Goal: Obtain resource: Download file/media

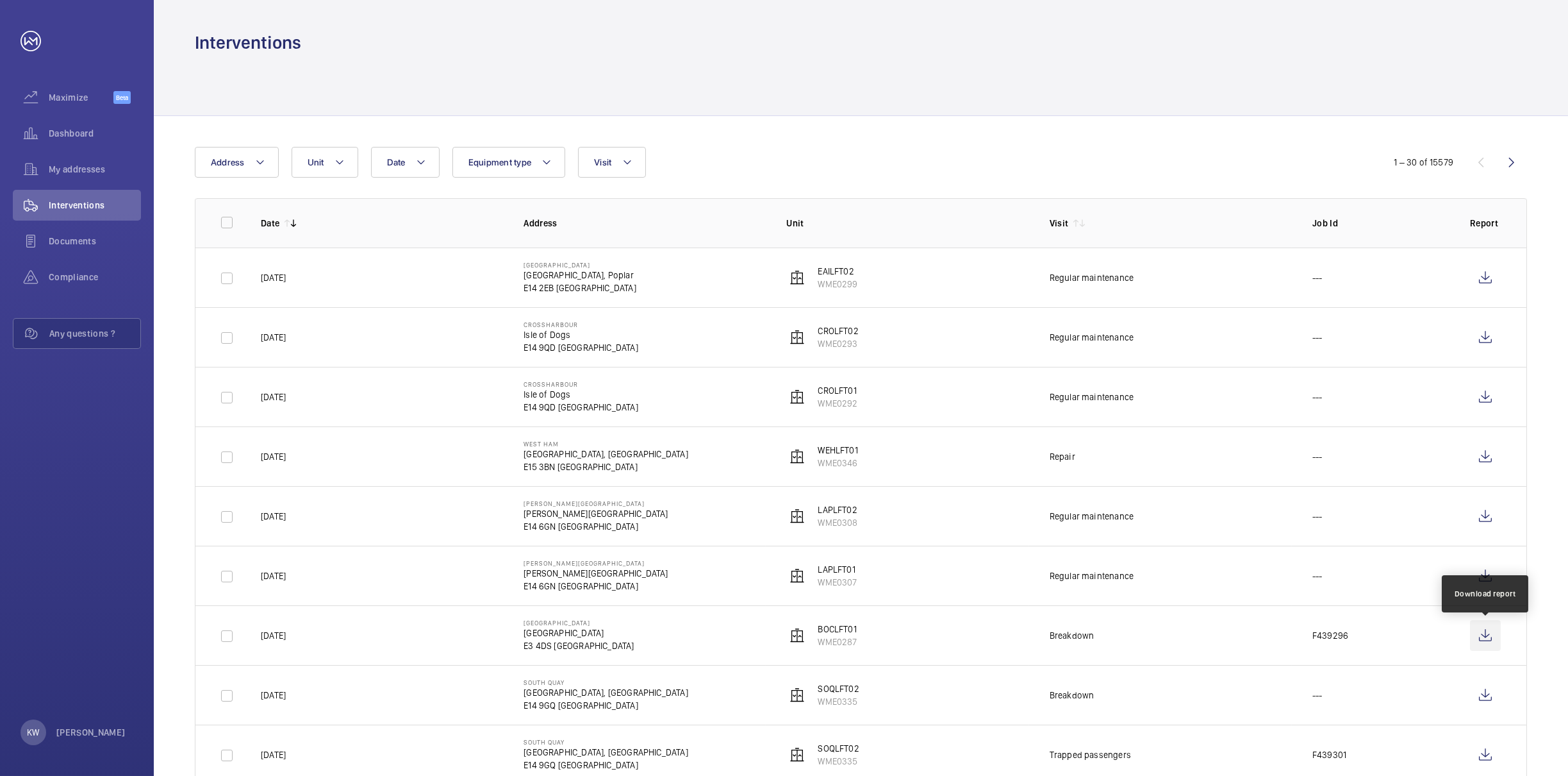
click at [1484, 639] on wm-front-icon-button at bounding box center [1485, 635] width 31 height 31
click at [747, 33] on div "Interventions" at bounding box center [861, 43] width 1333 height 24
click at [622, 184] on wm-front-table "Date Address Unit Equipment type Visit 1 – 30 of 15579 Date Address Unit Visit …" at bounding box center [861, 495] width 1333 height 698
click at [622, 170] on button "Visit" at bounding box center [612, 162] width 68 height 31
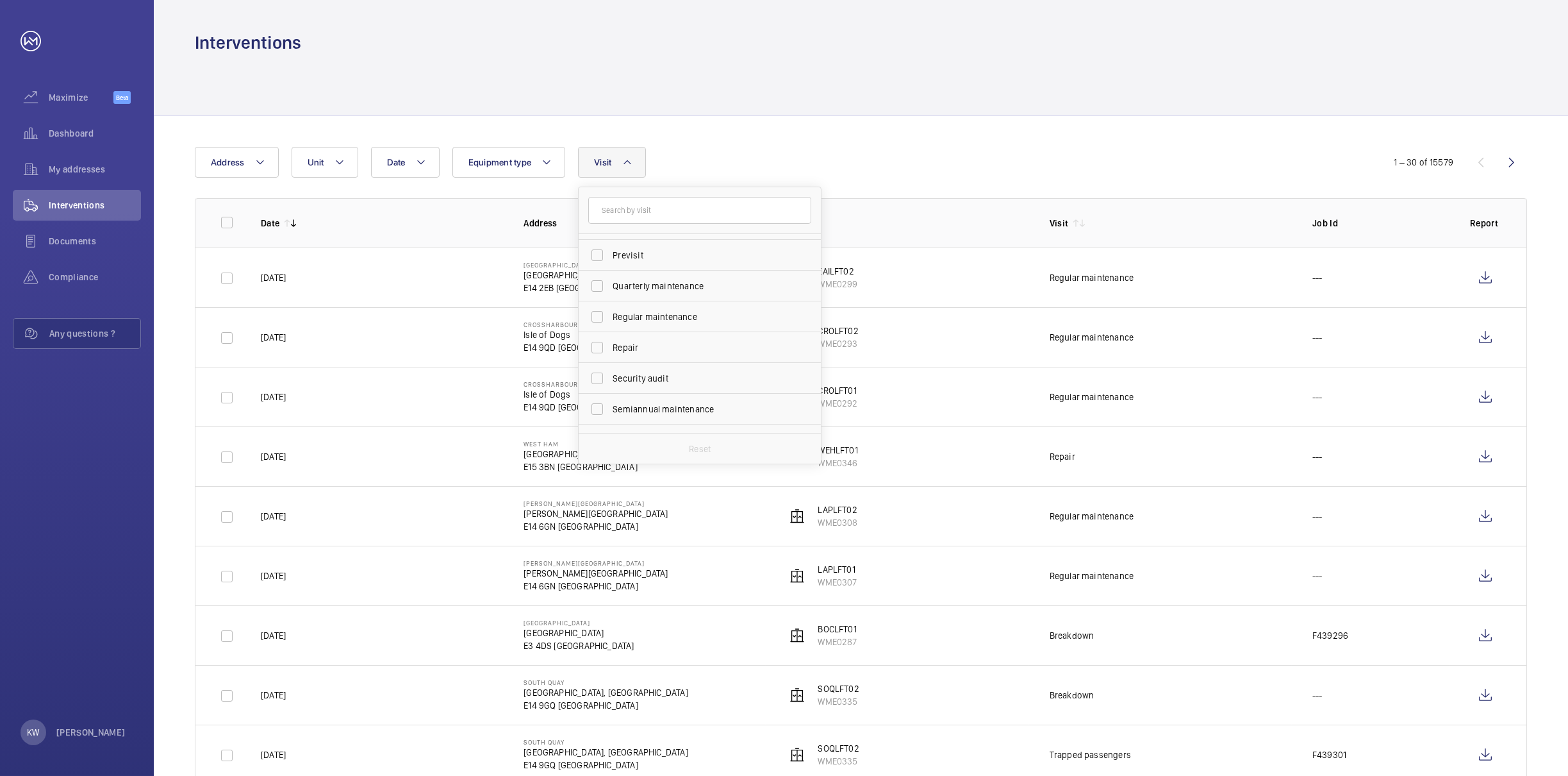
scroll to position [192, 0]
click at [621, 298] on span "Regular maintenance" at bounding box center [701, 303] width 176 height 12
click at [610, 298] on input "Regular maintenance" at bounding box center [597, 303] width 26 height 26
checkbox input "true"
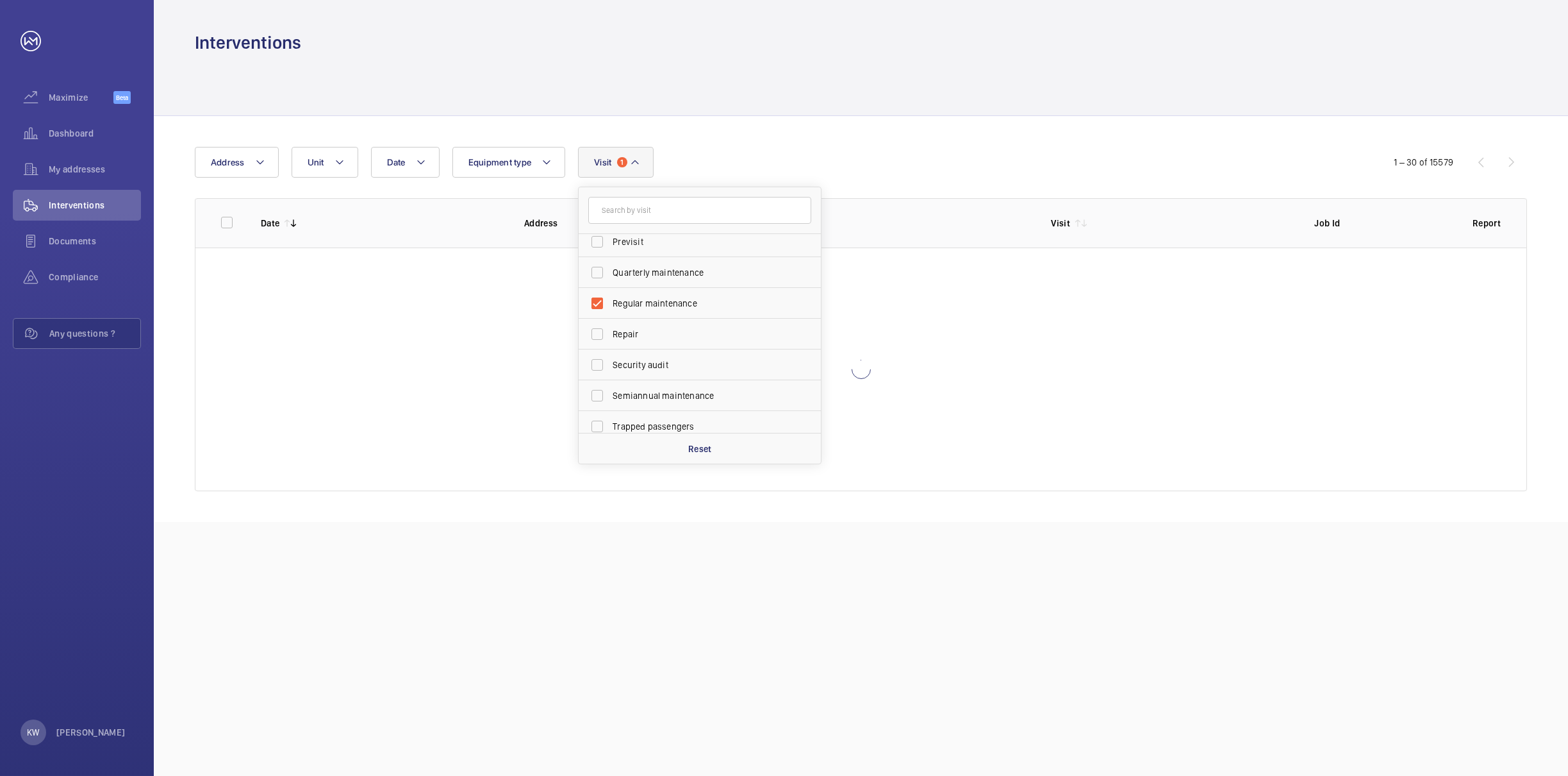
click at [670, 150] on div "Date Address Unit Equipment type Visit 1 Annual maintenance Breakdown Client me…" at bounding box center [784, 162] width 1179 height 31
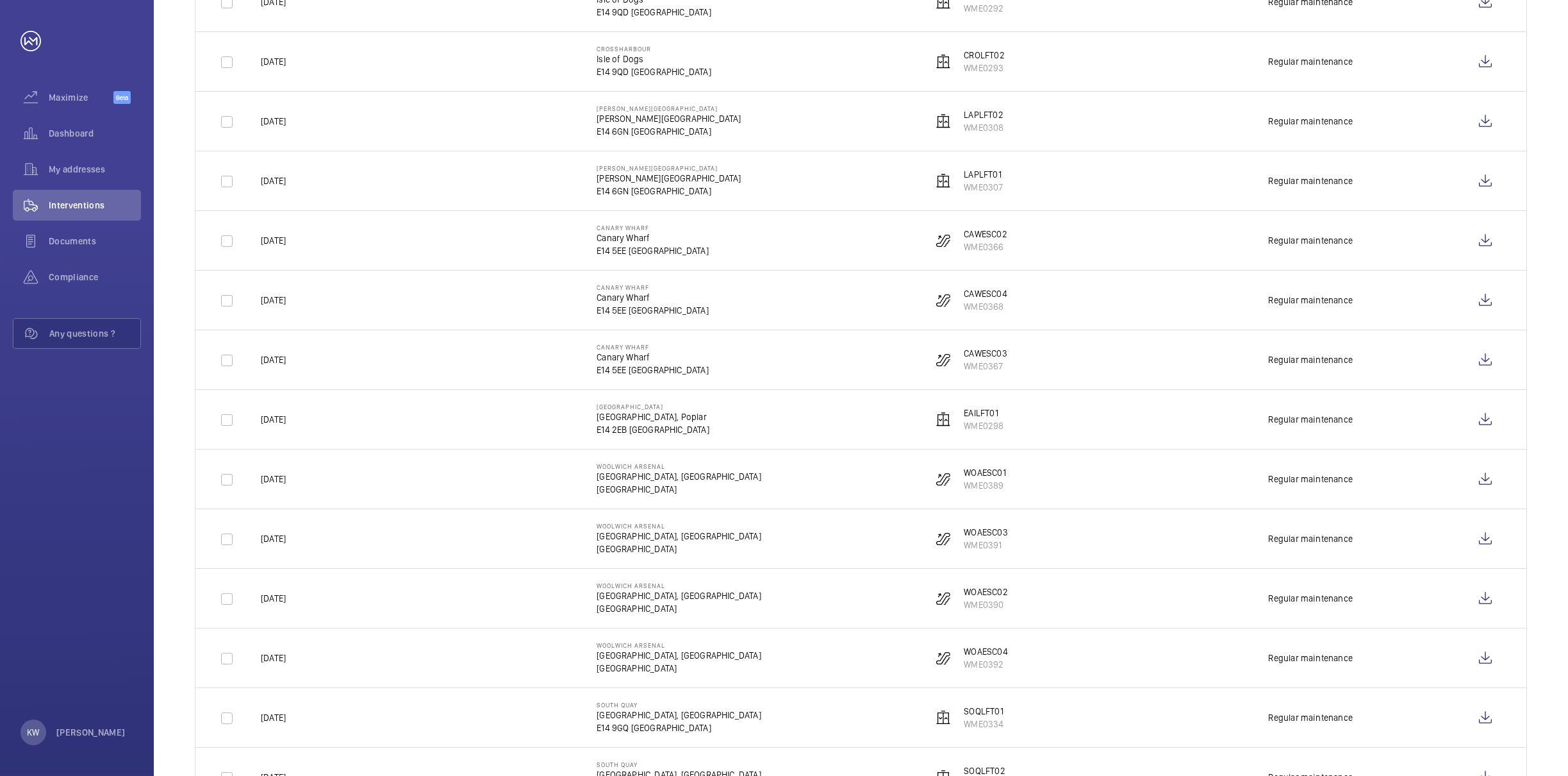
scroll to position [289, 0]
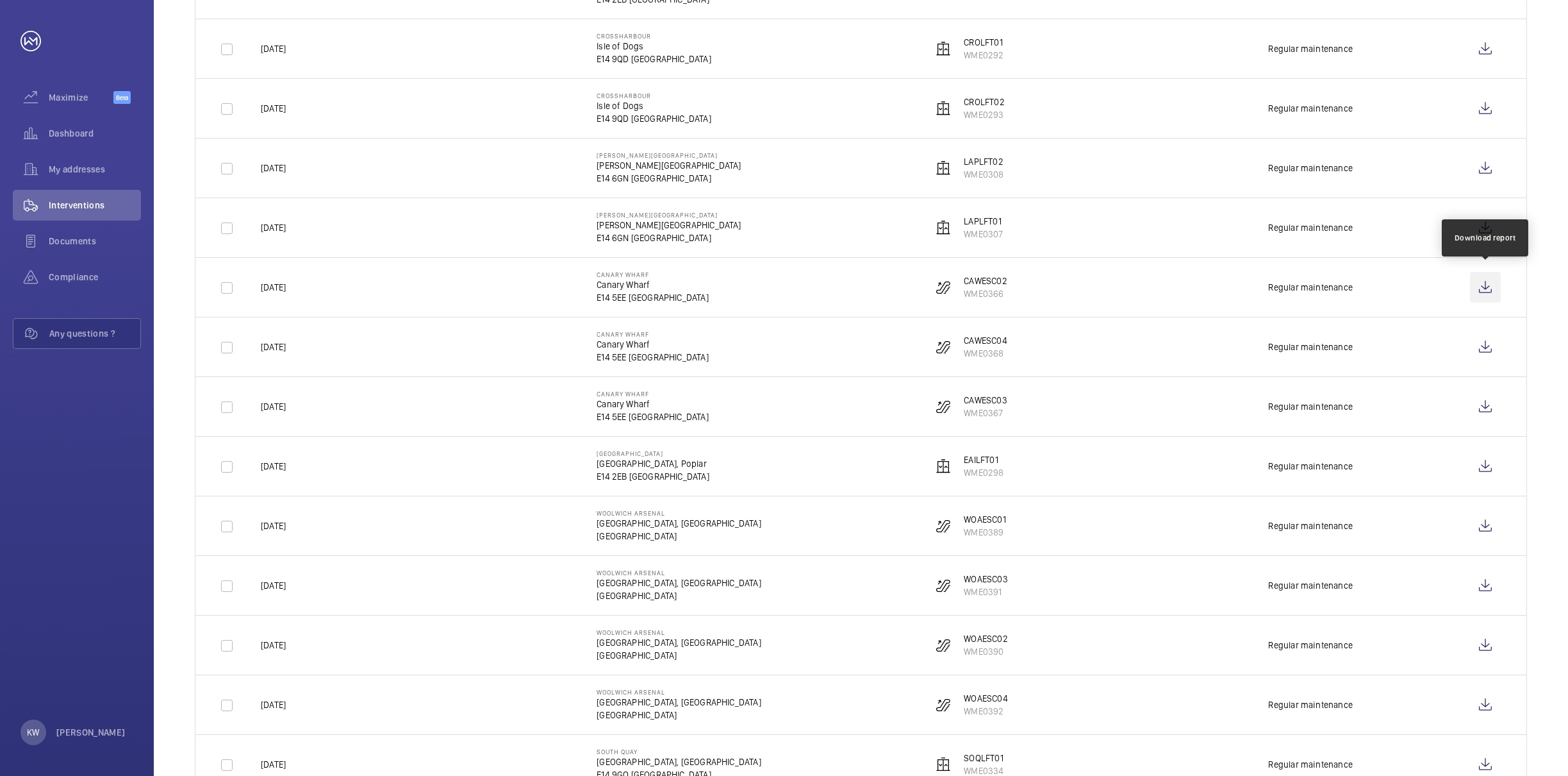
click at [1484, 290] on wm-front-icon-button at bounding box center [1485, 287] width 31 height 31
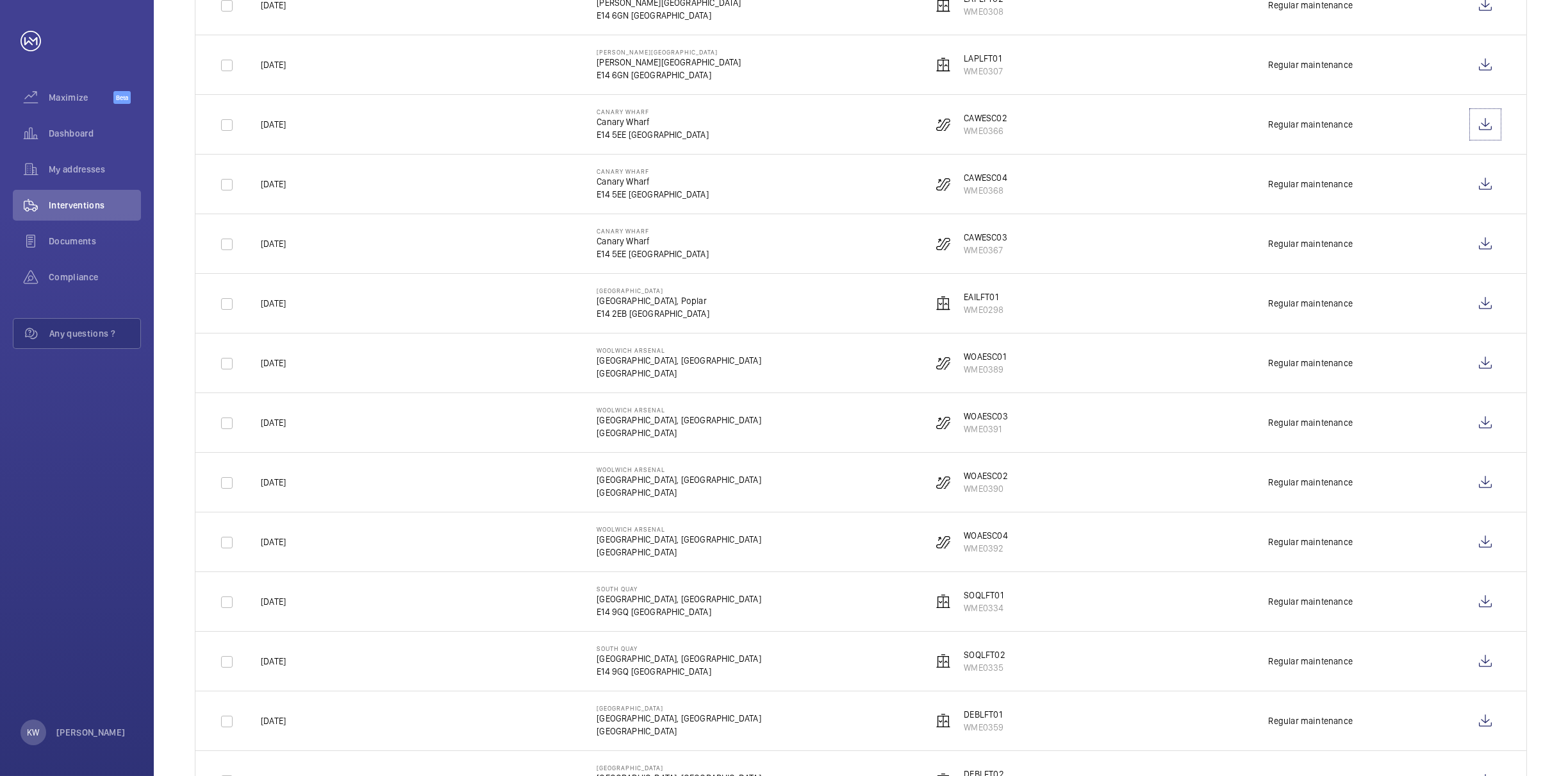
scroll to position [480, 0]
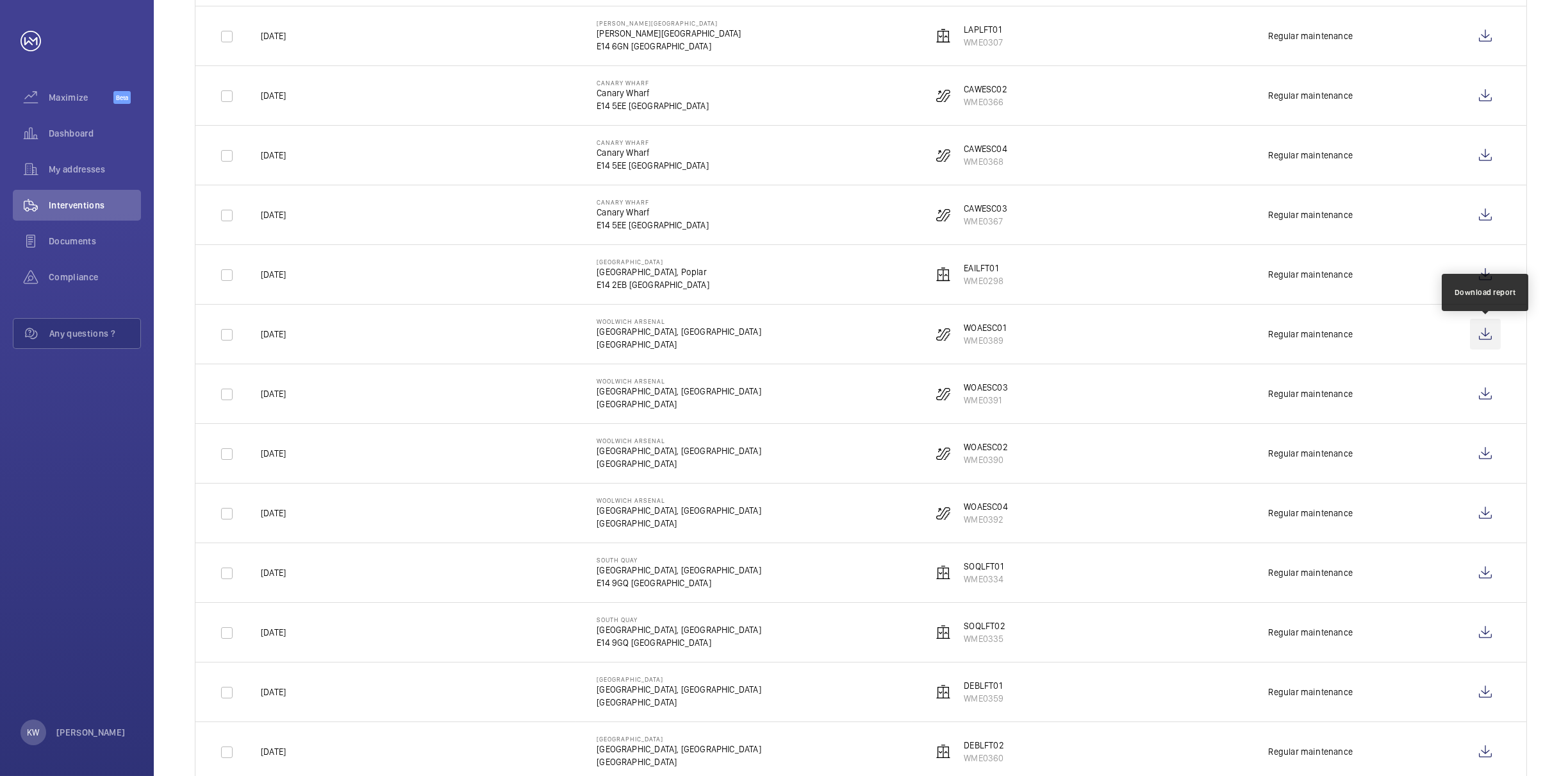
click at [1481, 335] on wm-front-icon-button at bounding box center [1485, 334] width 31 height 31
click at [1488, 398] on wm-front-icon-button at bounding box center [1485, 394] width 31 height 31
click at [1485, 519] on wm-front-icon-button at bounding box center [1485, 513] width 31 height 31
click at [1483, 453] on wm-front-icon-button at bounding box center [1485, 453] width 31 height 31
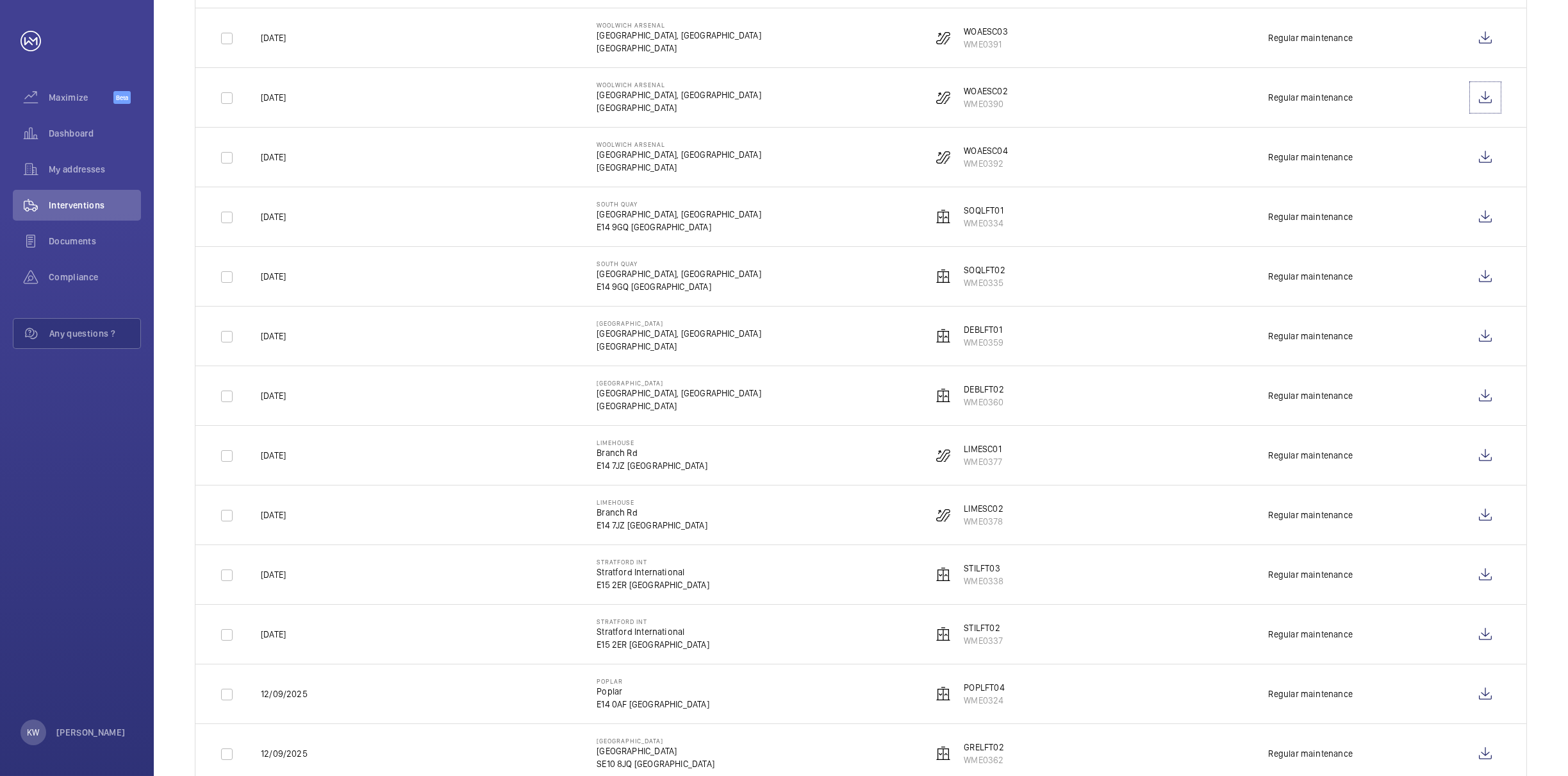
scroll to position [865, 0]
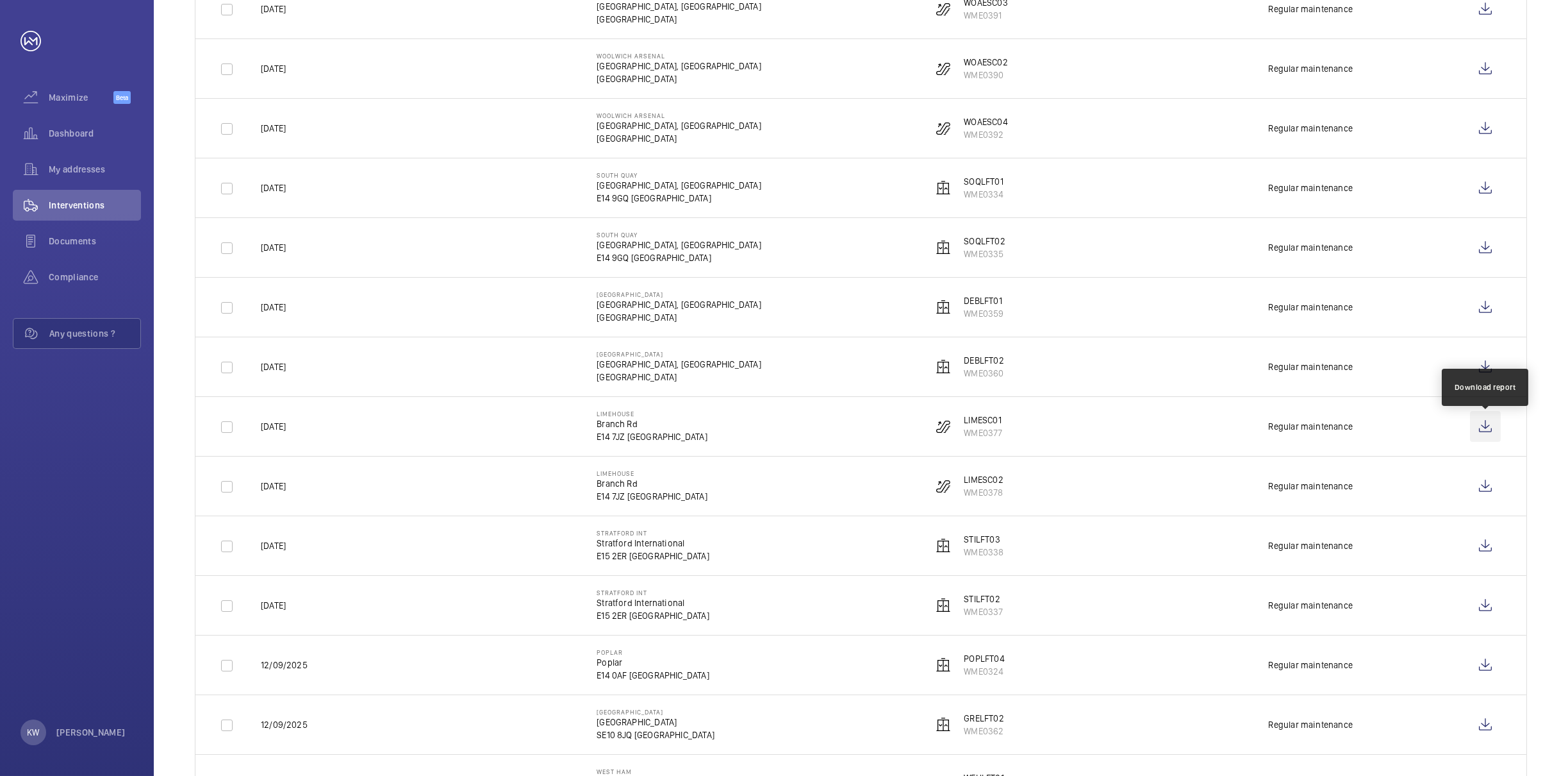
click at [1488, 427] on wm-front-icon-button at bounding box center [1485, 426] width 31 height 31
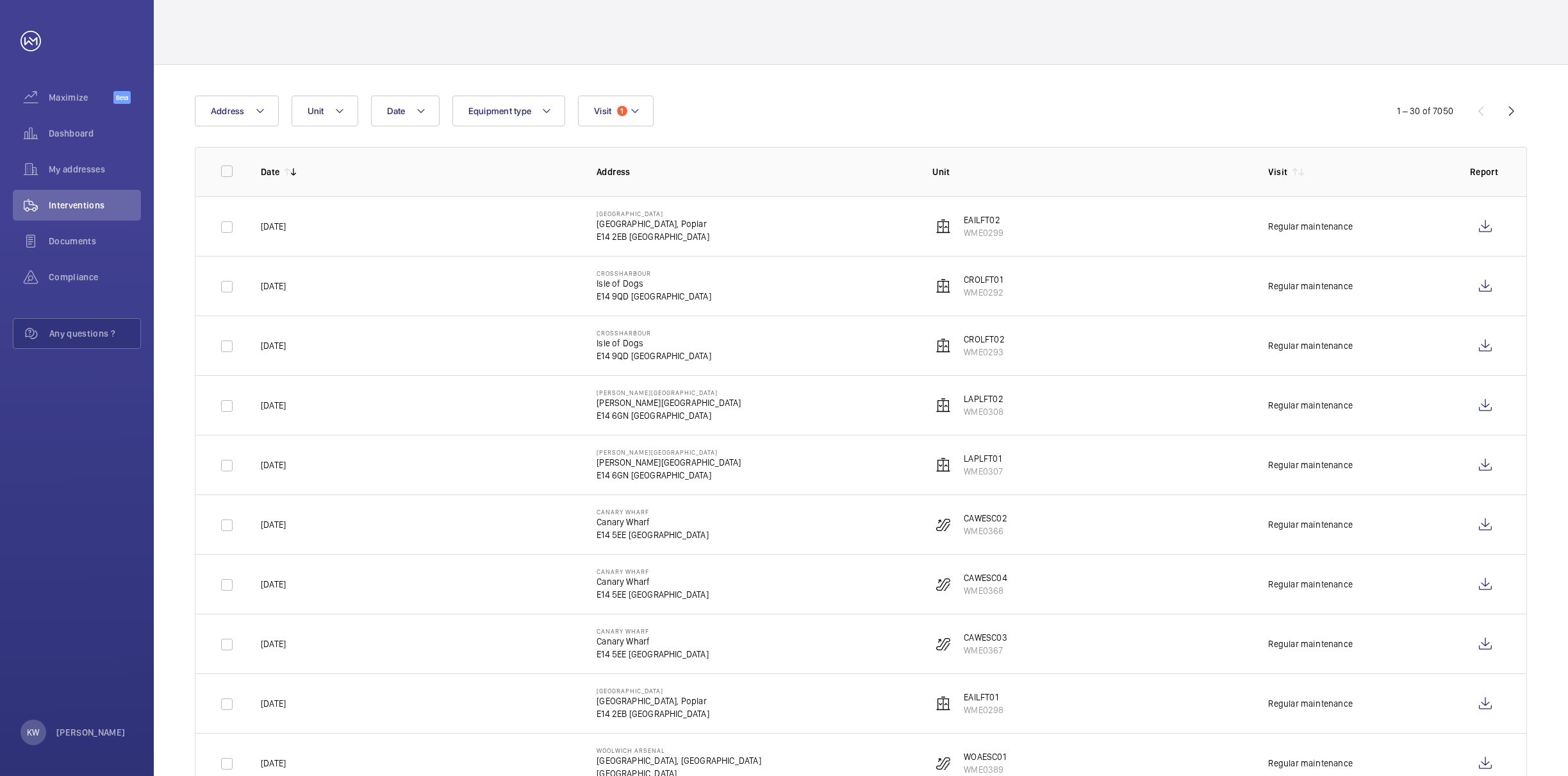
scroll to position [0, 0]
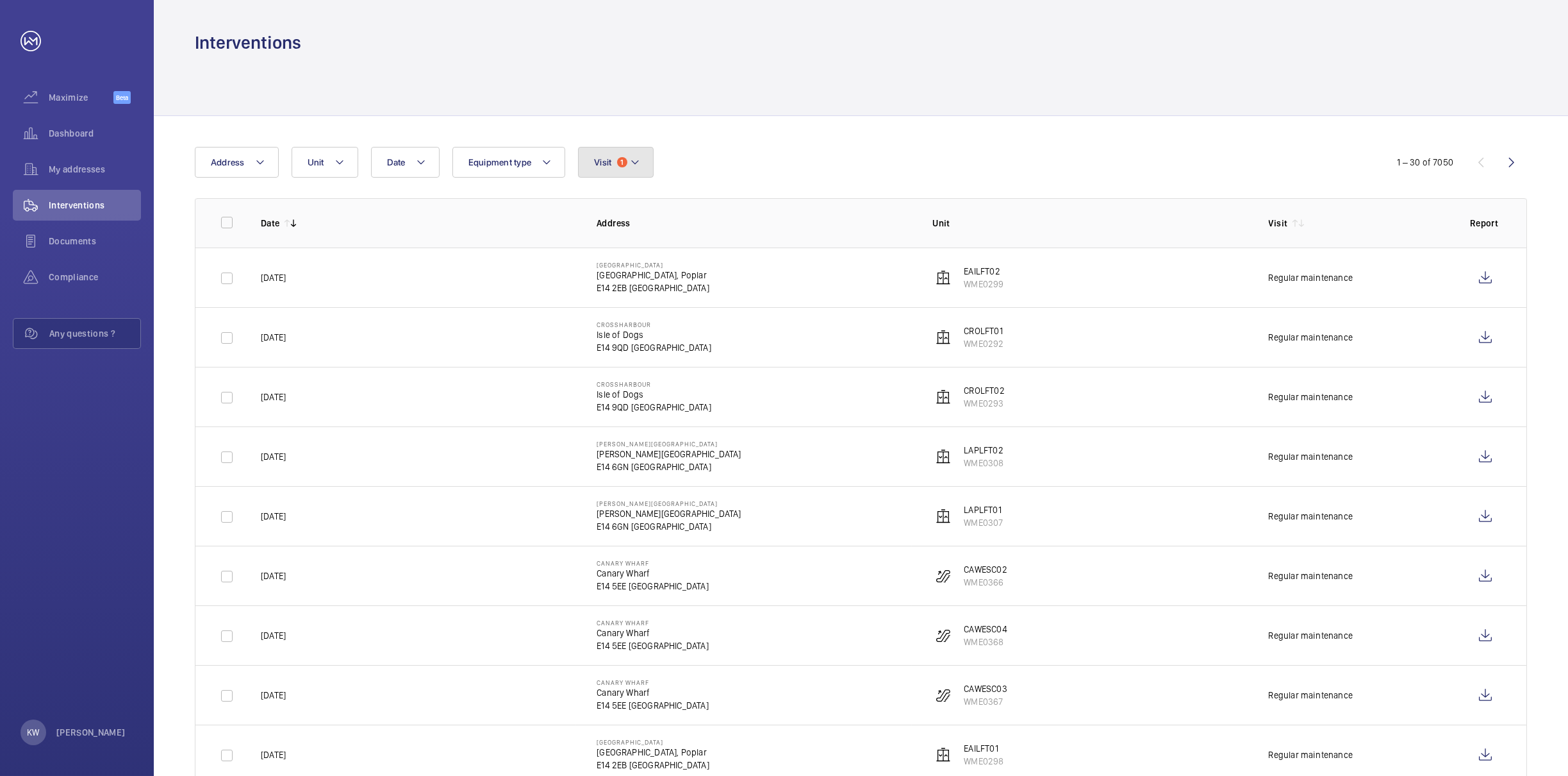
click at [616, 173] on button "Visit 1" at bounding box center [615, 162] width 75 height 31
click at [604, 244] on input "Regular maintenance" at bounding box center [597, 249] width 26 height 26
checkbox input "false"
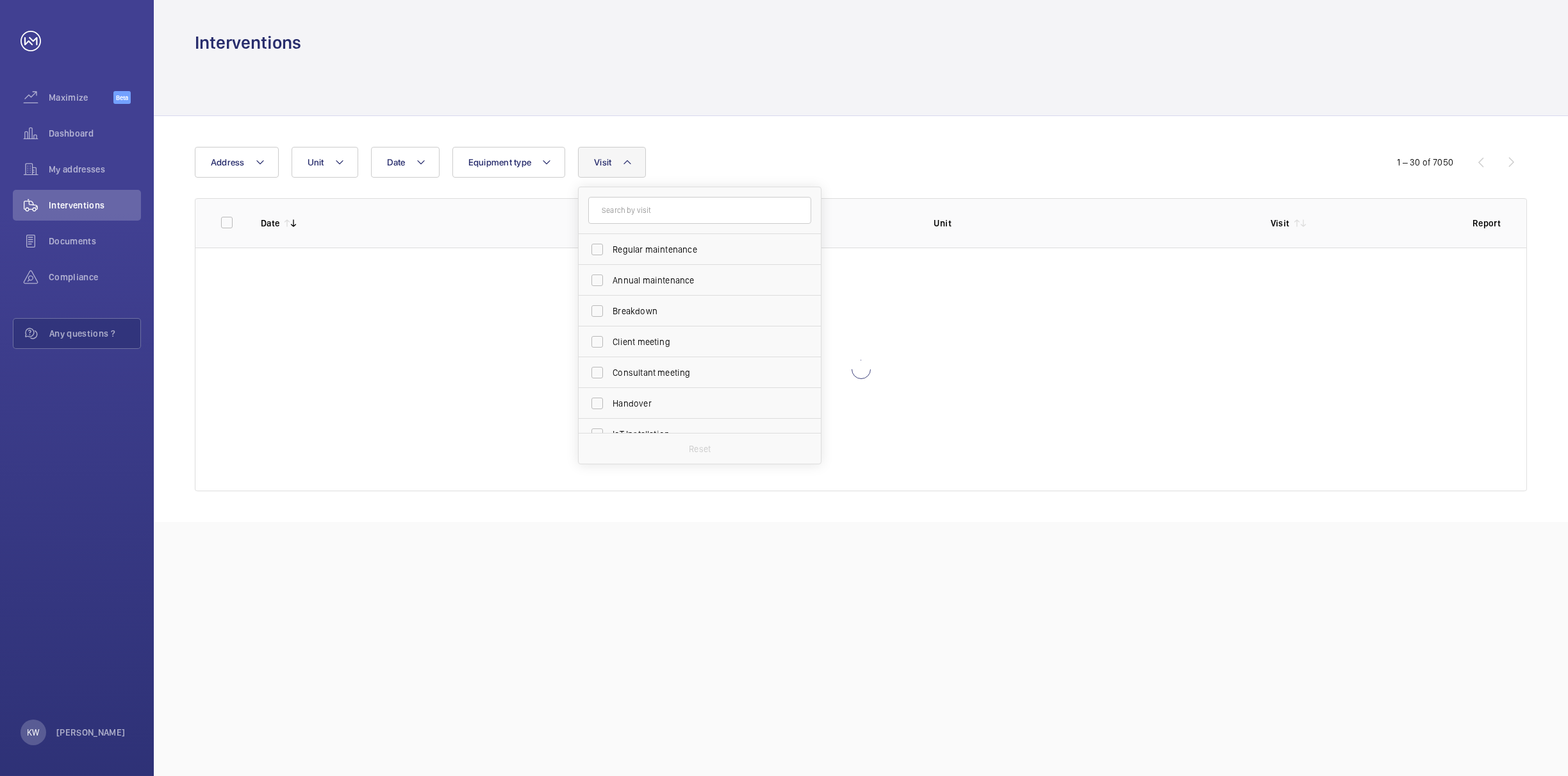
click at [800, 156] on div "Date Address Unit Equipment type Visit Regular maintenance Annual maintenance B…" at bounding box center [784, 162] width 1179 height 31
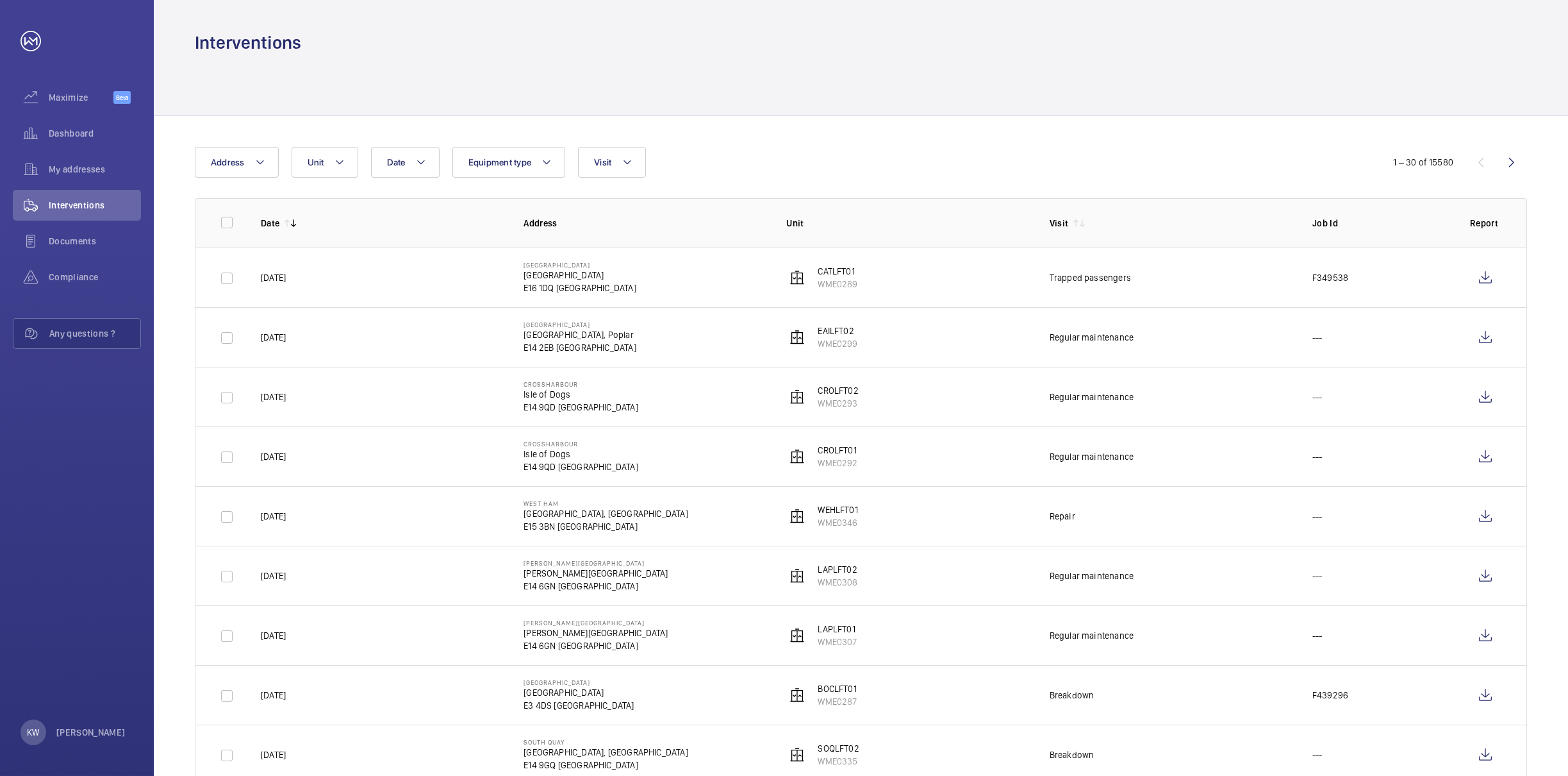
click at [800, 156] on div "Date Address Unit Equipment type Visit" at bounding box center [784, 162] width 1178 height 31
click at [800, 86] on div at bounding box center [861, 85] width 1333 height 61
click at [896, 214] on th "Unit" at bounding box center [897, 222] width 263 height 49
drag, startPoint x: 896, startPoint y: 182, endPoint x: 896, endPoint y: 174, distance: 8.0
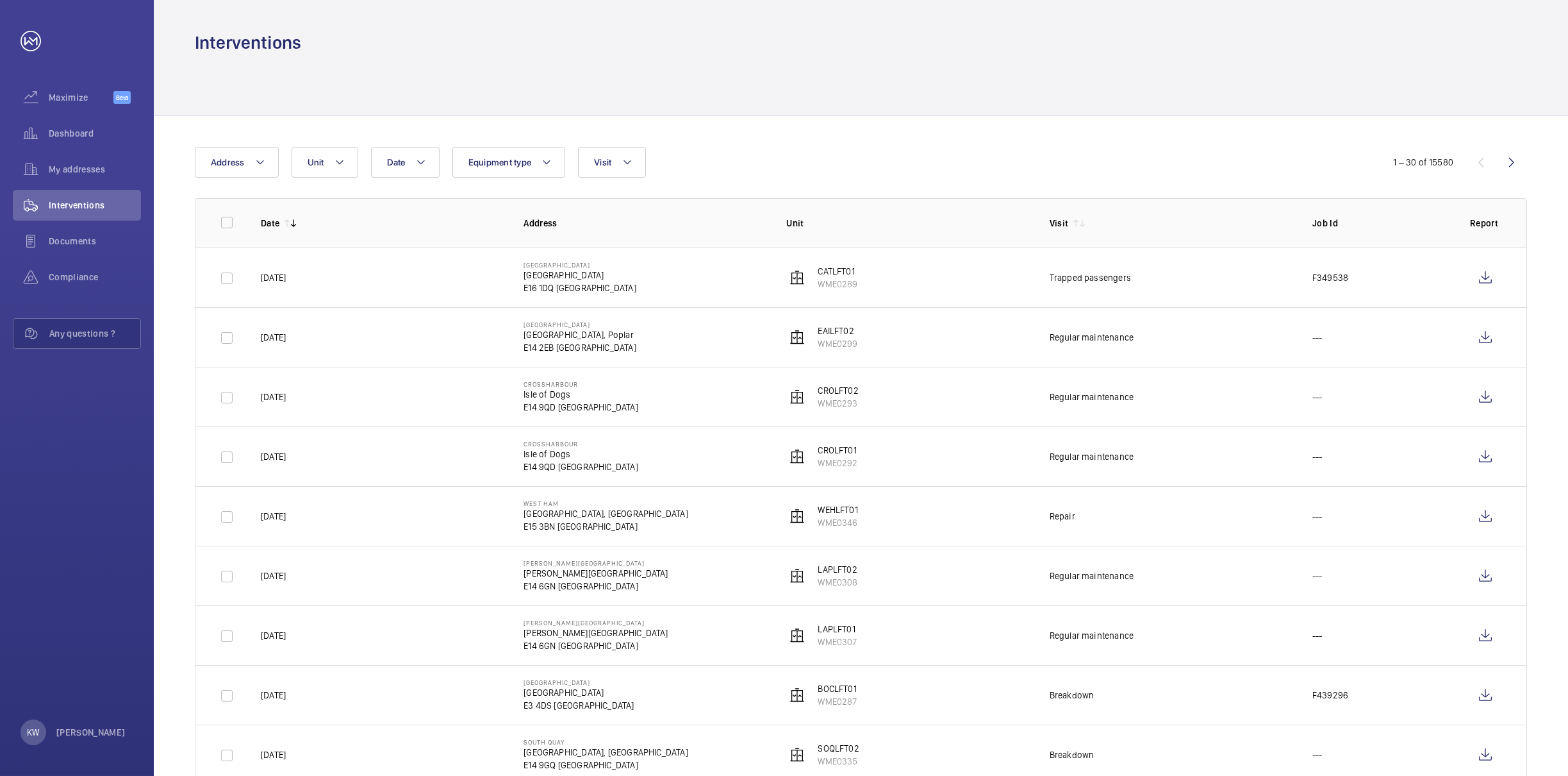
click at [903, 158] on div "Date Address Unit Equipment type Visit" at bounding box center [784, 162] width 1178 height 31
click at [905, 212] on th "Unit" at bounding box center [897, 222] width 263 height 49
click at [905, 174] on div "Date Address Unit Equipment type Visit" at bounding box center [784, 162] width 1178 height 31
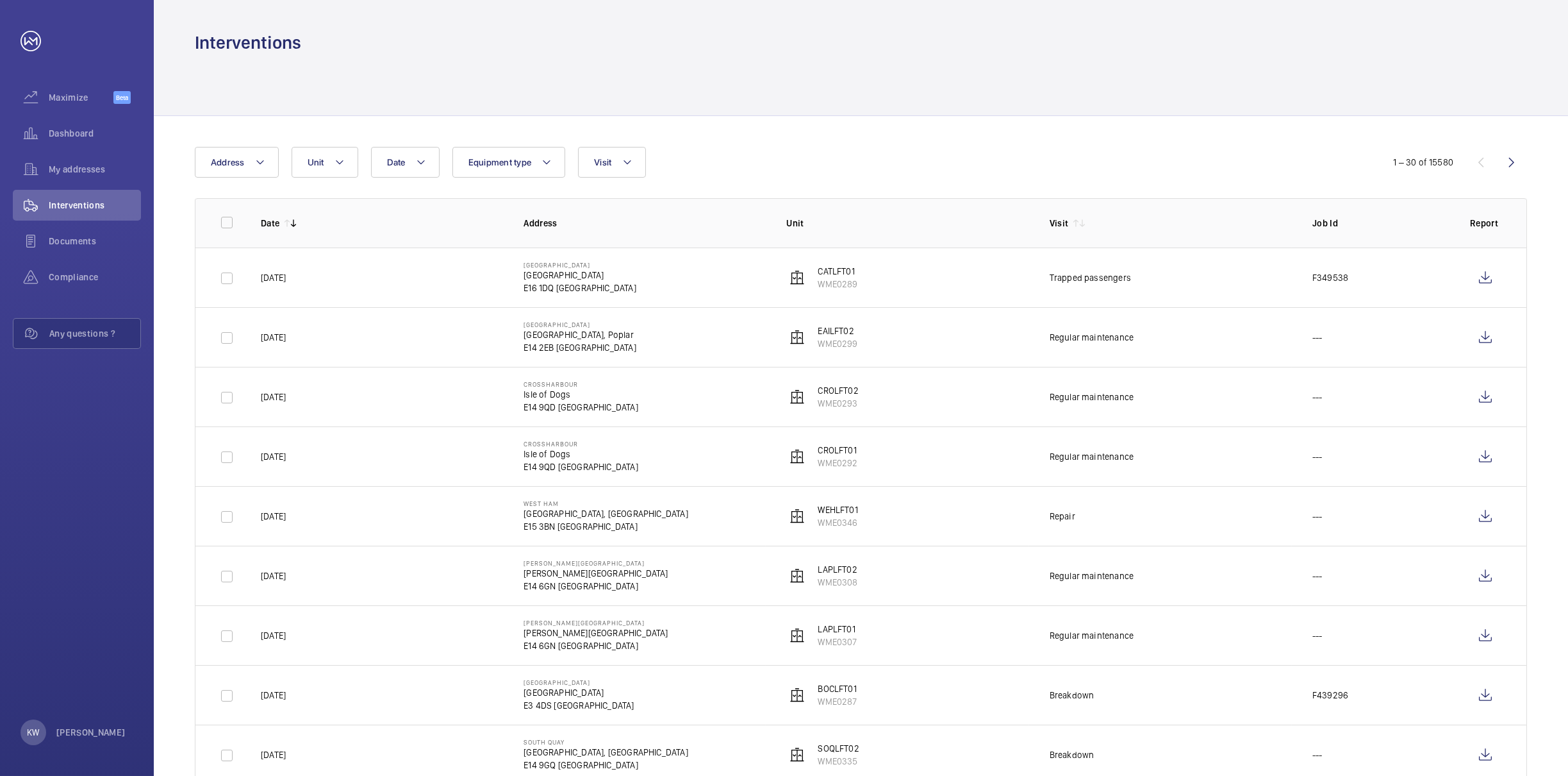
drag, startPoint x: 905, startPoint y: 135, endPoint x: 904, endPoint y: 97, distance: 38.0
click at [904, 97] on div at bounding box center [861, 85] width 1333 height 61
click at [916, 239] on th "Unit" at bounding box center [897, 222] width 263 height 49
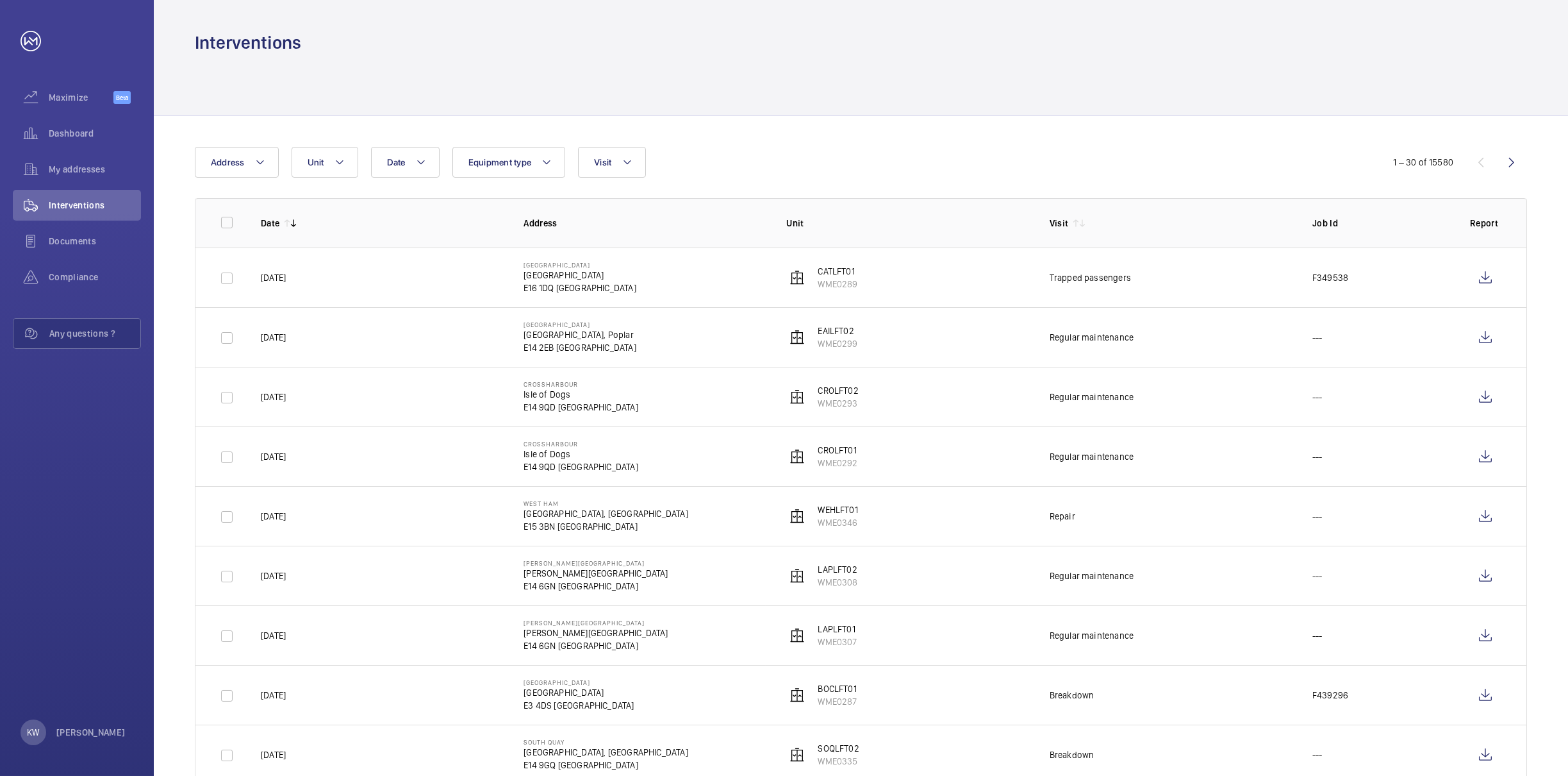
click at [928, 40] on div "Interventions" at bounding box center [861, 43] width 1333 height 24
click at [934, 148] on div "Date Address Unit Equipment type Visit" at bounding box center [784, 162] width 1178 height 31
click at [939, 200] on th "Unit" at bounding box center [897, 222] width 263 height 49
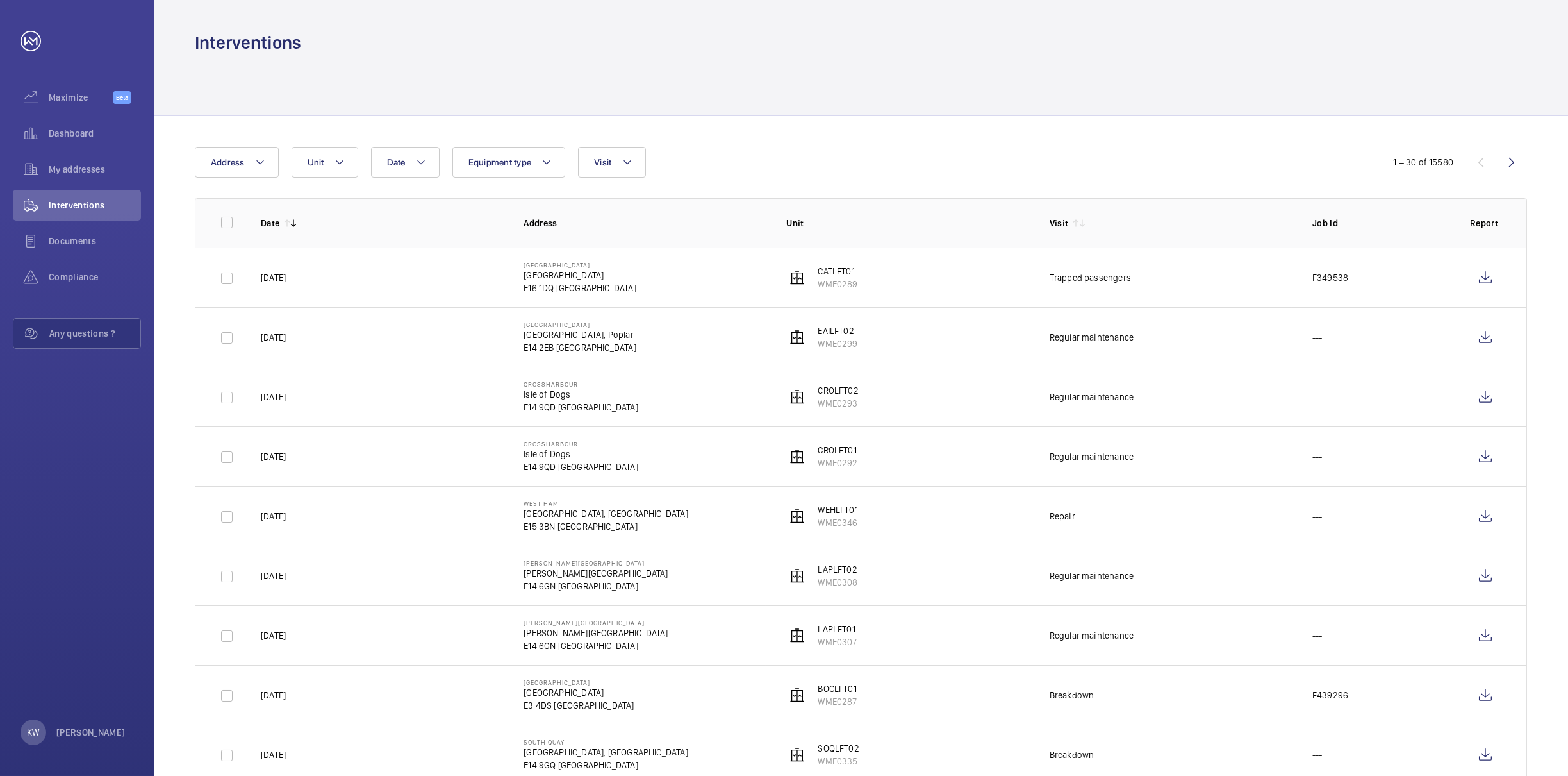
click at [943, 84] on div at bounding box center [861, 85] width 1333 height 61
click at [953, 157] on div "Date Address Unit Equipment type Visit" at bounding box center [784, 162] width 1178 height 31
click at [955, 219] on p "Unit" at bounding box center [907, 223] width 242 height 12
click at [957, 100] on div at bounding box center [861, 85] width 1333 height 61
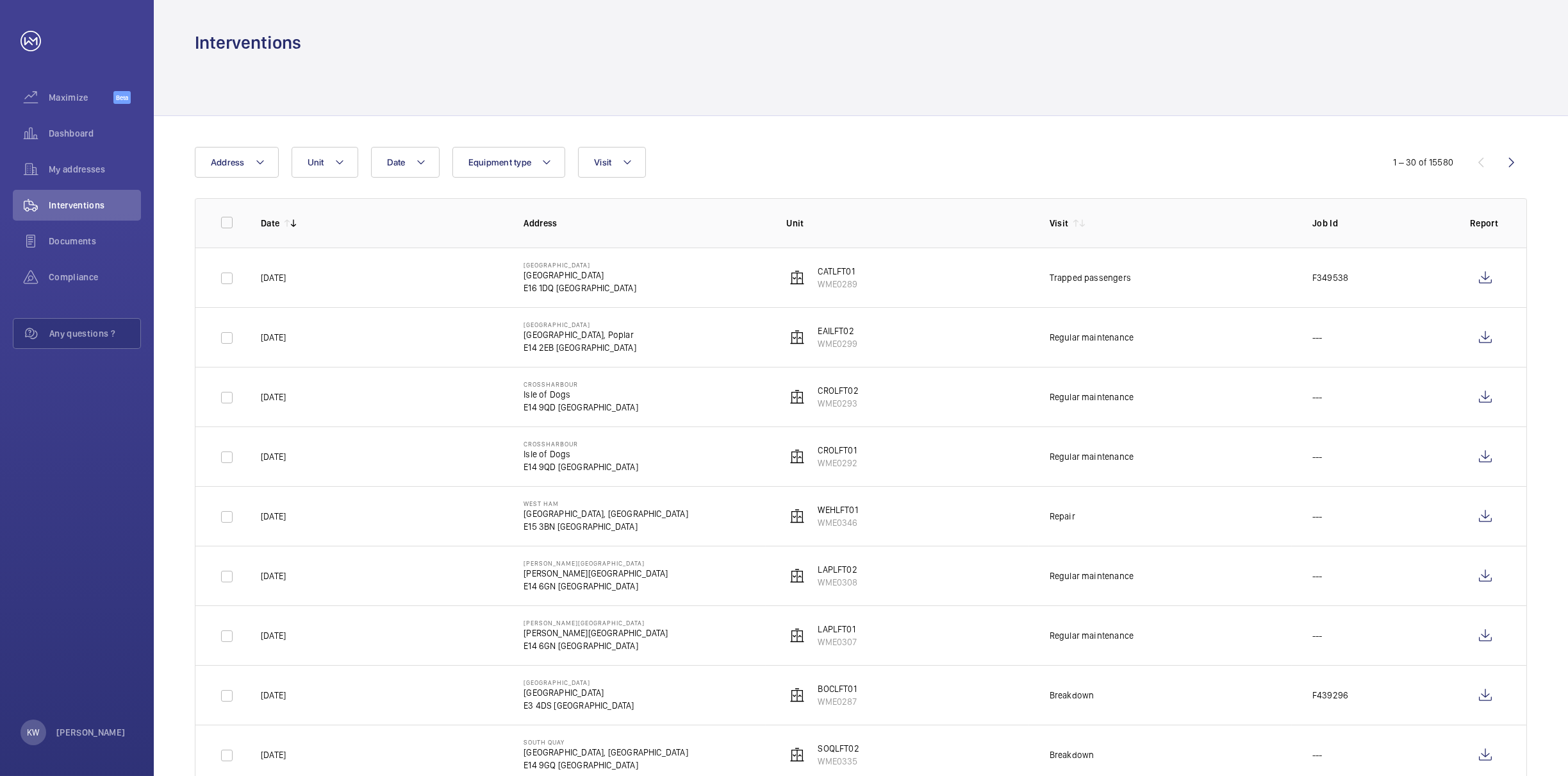
click at [960, 100] on div at bounding box center [861, 85] width 1333 height 61
click at [961, 167] on div "Date Address Unit Equipment type Visit" at bounding box center [784, 162] width 1178 height 31
drag, startPoint x: 949, startPoint y: 208, endPoint x: 955, endPoint y: 200, distance: 10.0
click at [949, 208] on th "Unit" at bounding box center [897, 222] width 263 height 49
click at [955, 159] on div "Date Address Unit Equipment type Visit" at bounding box center [784, 162] width 1178 height 31
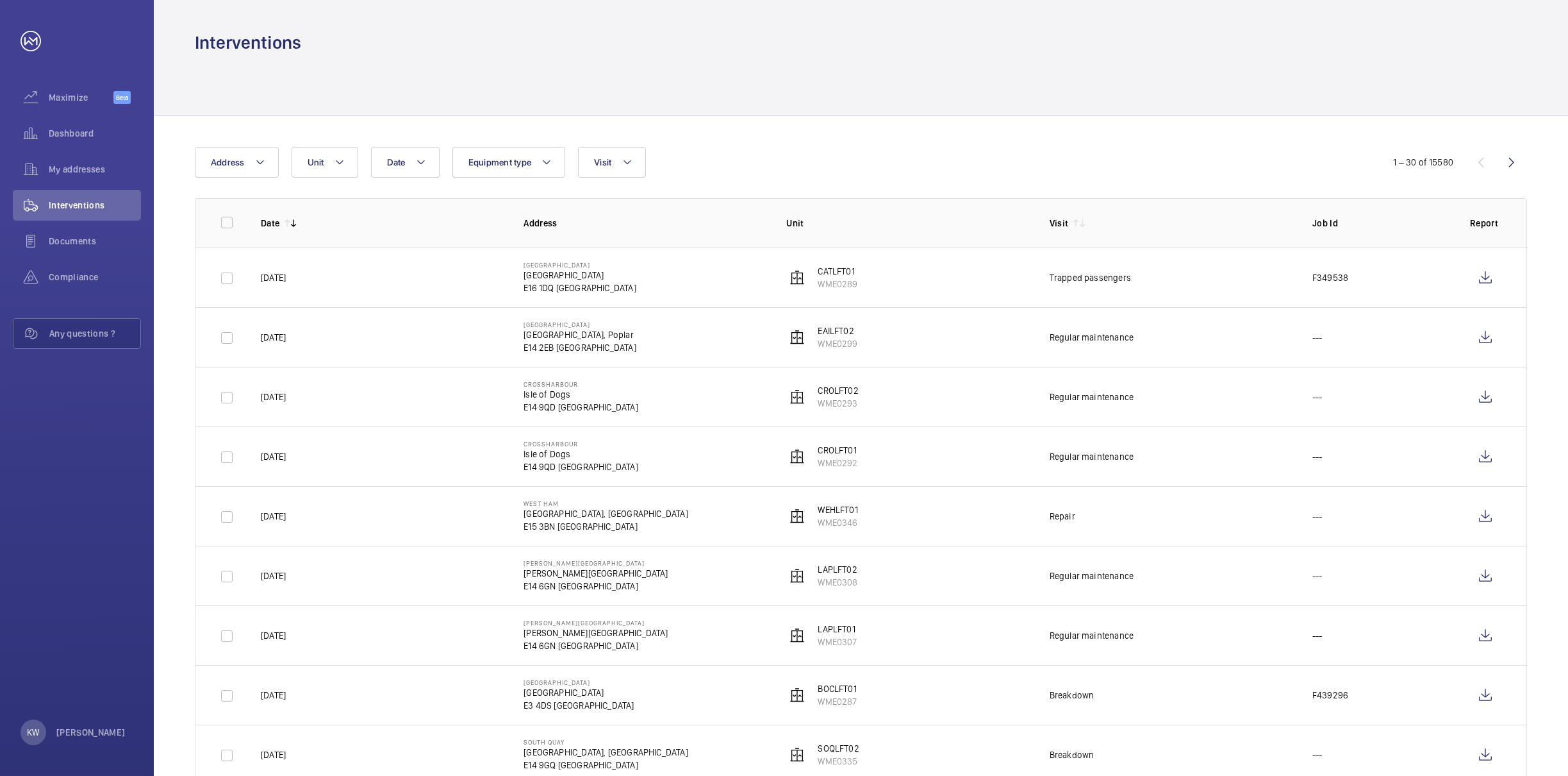
click at [912, 86] on div at bounding box center [861, 85] width 1333 height 61
click at [884, 157] on div "Date Address Unit Equipment type Visit" at bounding box center [784, 162] width 1178 height 31
click at [1040, 68] on div at bounding box center [861, 85] width 1333 height 61
click at [1181, 66] on div at bounding box center [861, 85] width 1333 height 61
click at [973, 79] on div at bounding box center [861, 85] width 1333 height 61
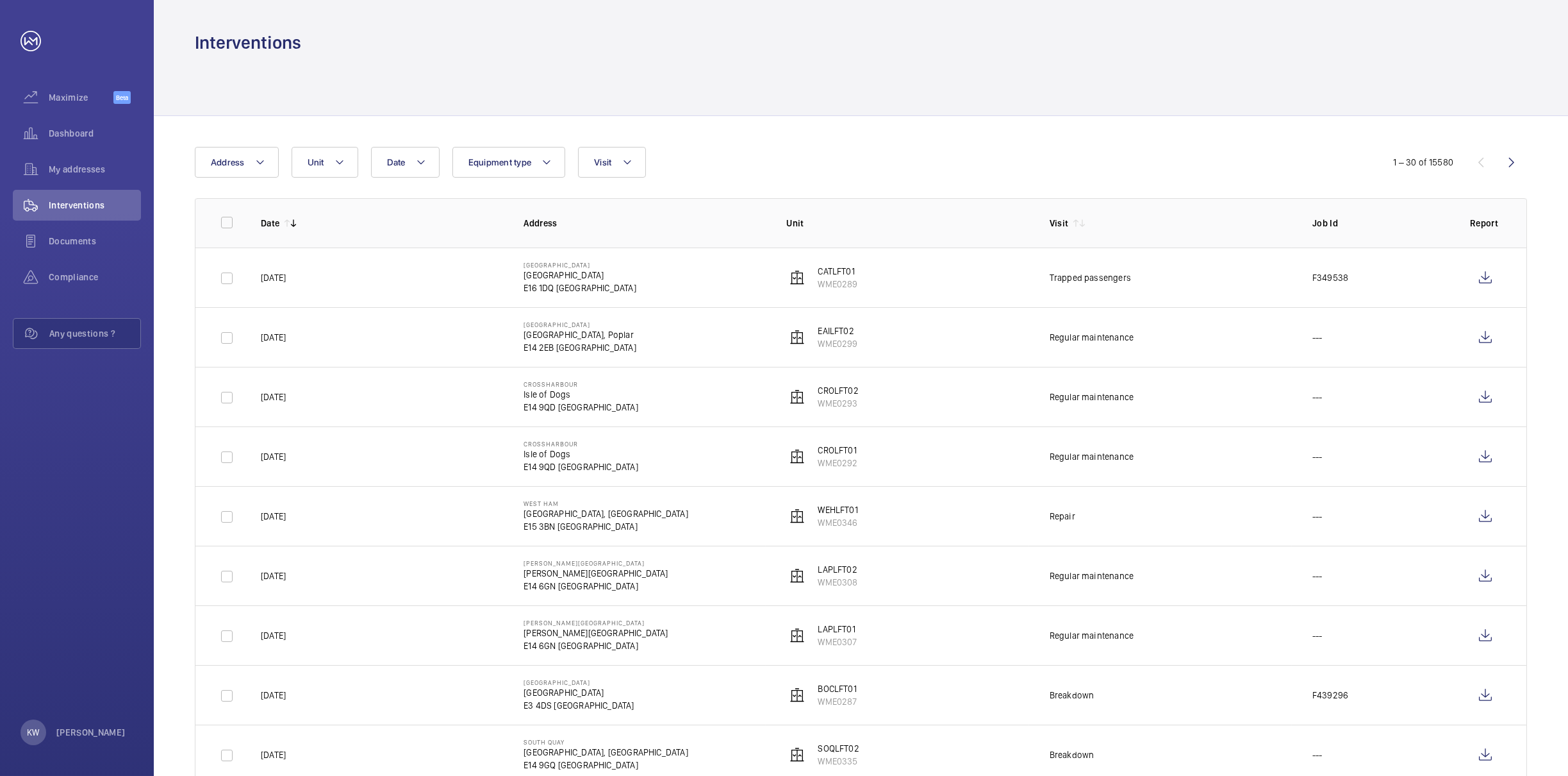
drag, startPoint x: 893, startPoint y: 81, endPoint x: 764, endPoint y: 80, distance: 129.0
click at [831, 83] on div at bounding box center [861, 85] width 1333 height 61
click at [612, 72] on div at bounding box center [861, 85] width 1333 height 61
click at [951, 53] on div "Interventions" at bounding box center [861, 43] width 1333 height 24
drag, startPoint x: 1076, startPoint y: 78, endPoint x: 1056, endPoint y: 121, distance: 47.4
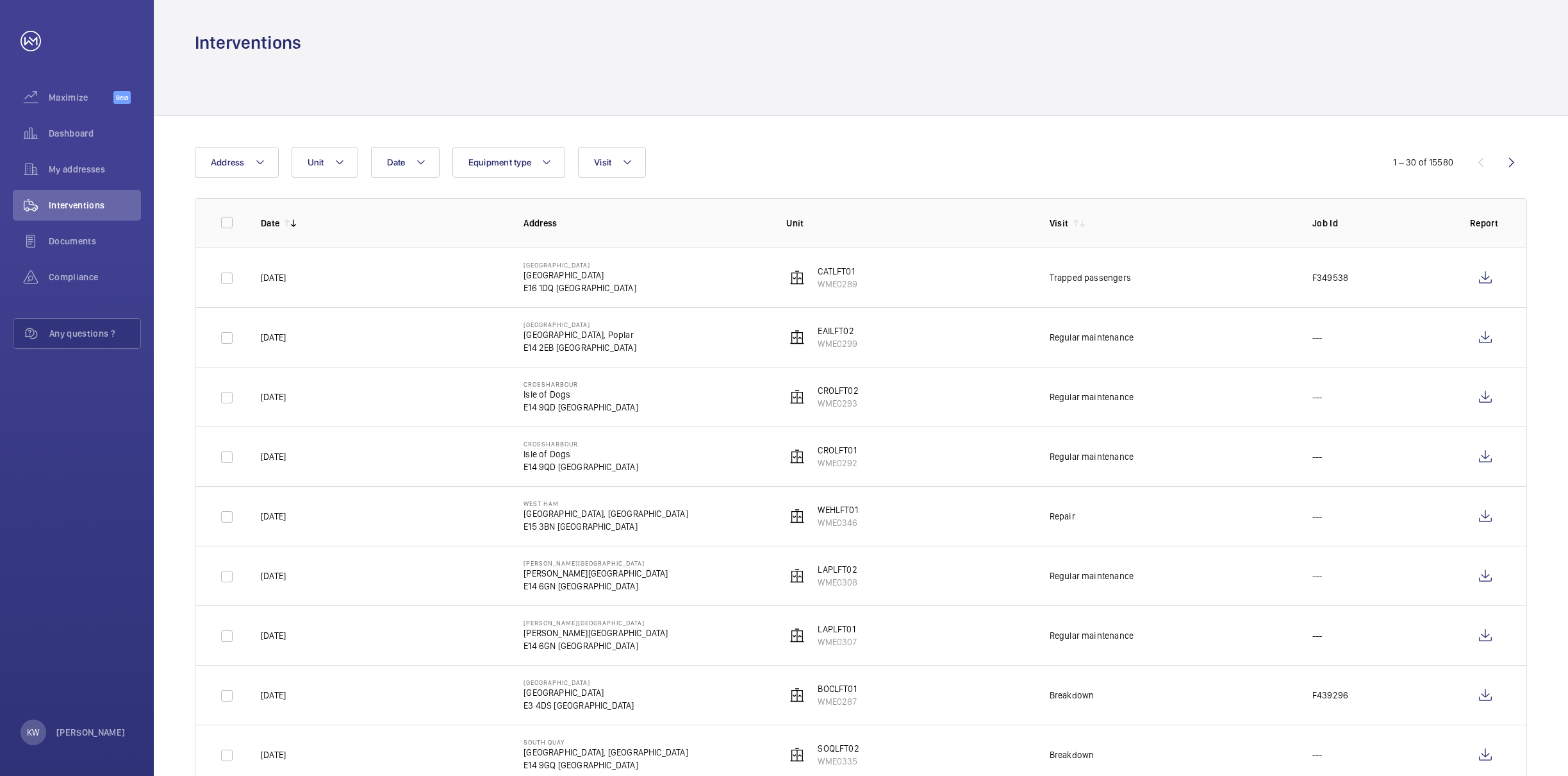
click at [1063, 109] on div at bounding box center [861, 85] width 1333 height 61
click at [921, 168] on div "Date Address Unit Equipment type Visit" at bounding box center [784, 162] width 1178 height 31
click at [885, 168] on div "Date Address Unit Equipment type Visit" at bounding box center [784, 162] width 1178 height 31
drag, startPoint x: 1049, startPoint y: 132, endPoint x: 1179, endPoint y: 132, distance: 130.0
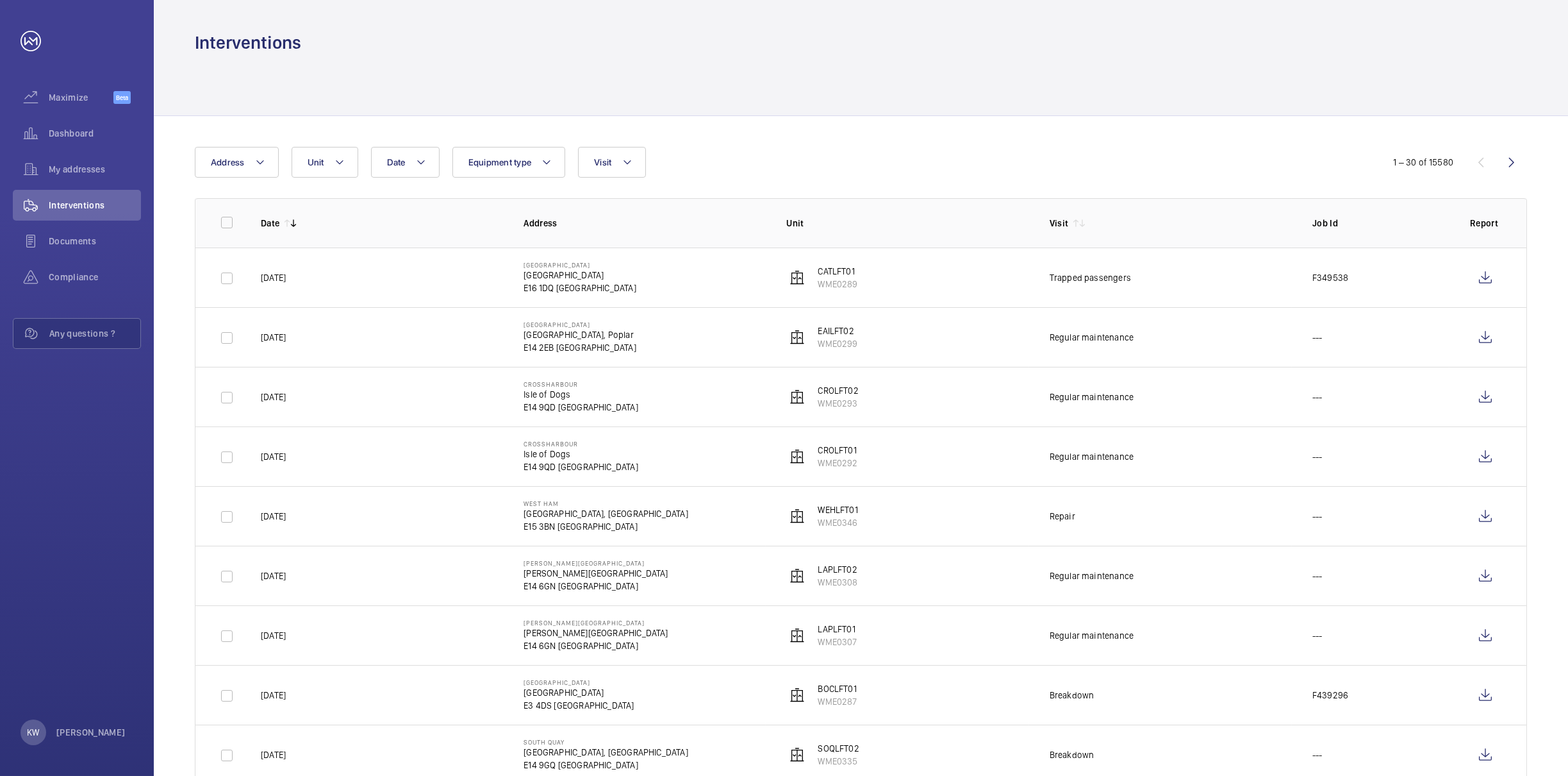
click at [1230, 208] on th "Visit" at bounding box center [1160, 222] width 263 height 49
click at [1407, 216] on p "Job Id" at bounding box center [1381, 223] width 137 height 12
drag, startPoint x: 1221, startPoint y: 233, endPoint x: 1185, endPoint y: 234, distance: 36.0
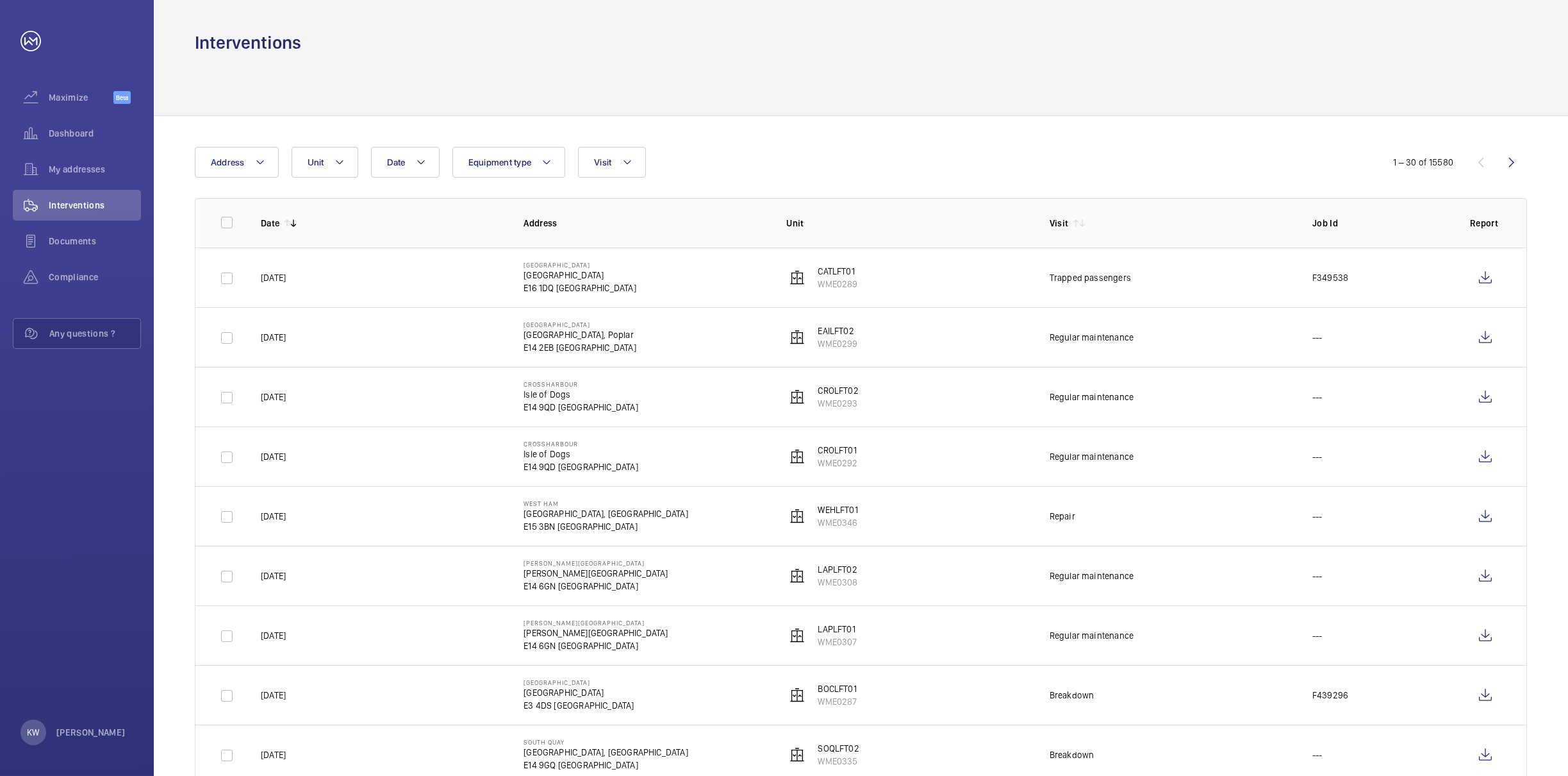
click at [1218, 234] on th "Visit" at bounding box center [1160, 222] width 263 height 49
click at [965, 234] on th "Unit" at bounding box center [897, 222] width 263 height 49
click at [646, 237] on th "Address" at bounding box center [634, 222] width 263 height 49
click at [435, 240] on th "Date" at bounding box center [371, 222] width 263 height 49
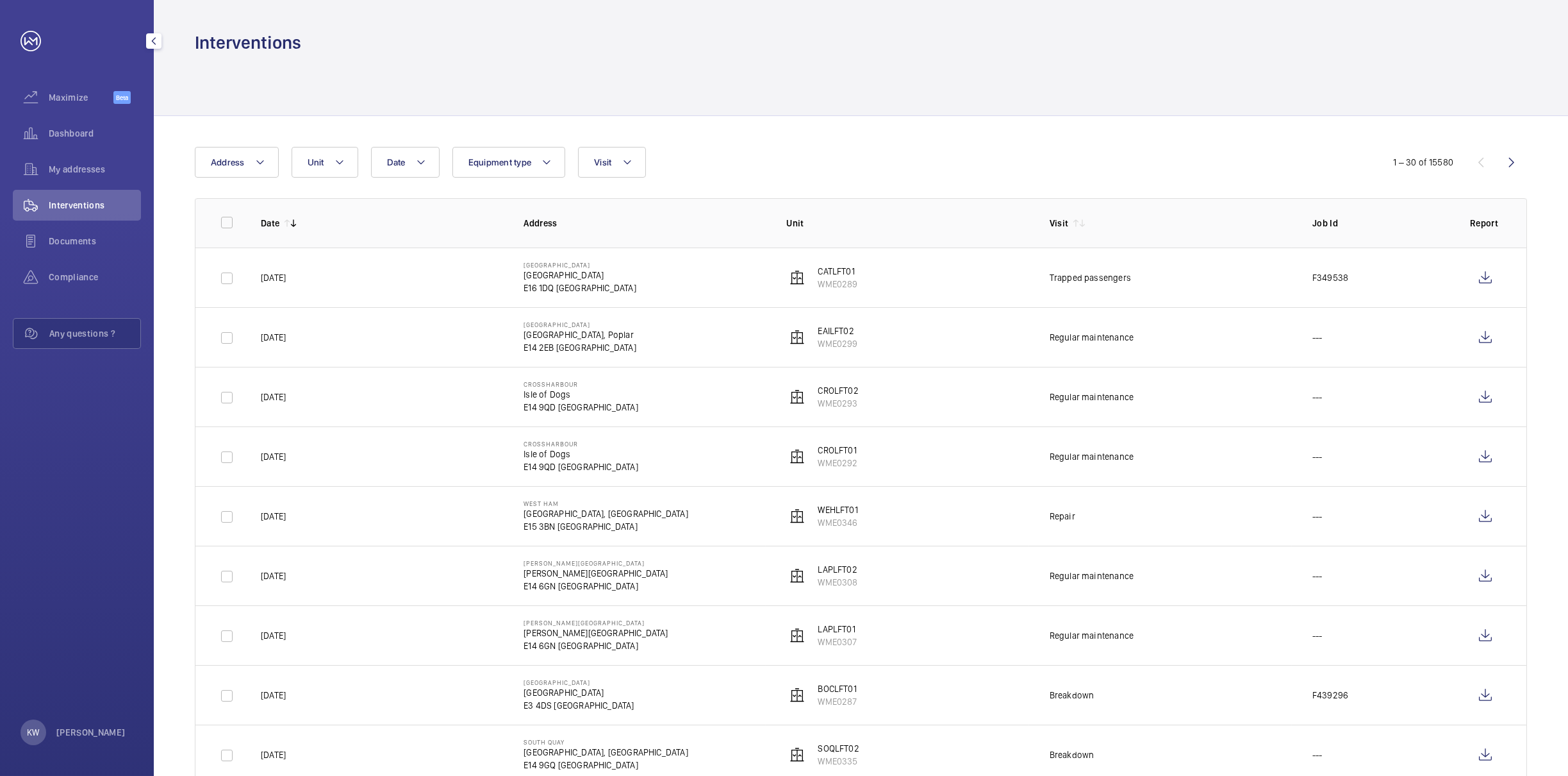
click at [109, 504] on div "Maximize Beta Dashboard My addresses Interventions Documents Compliance Any que…" at bounding box center [77, 388] width 154 height 776
drag, startPoint x: 166, startPoint y: 498, endPoint x: 173, endPoint y: 513, distance: 16.6
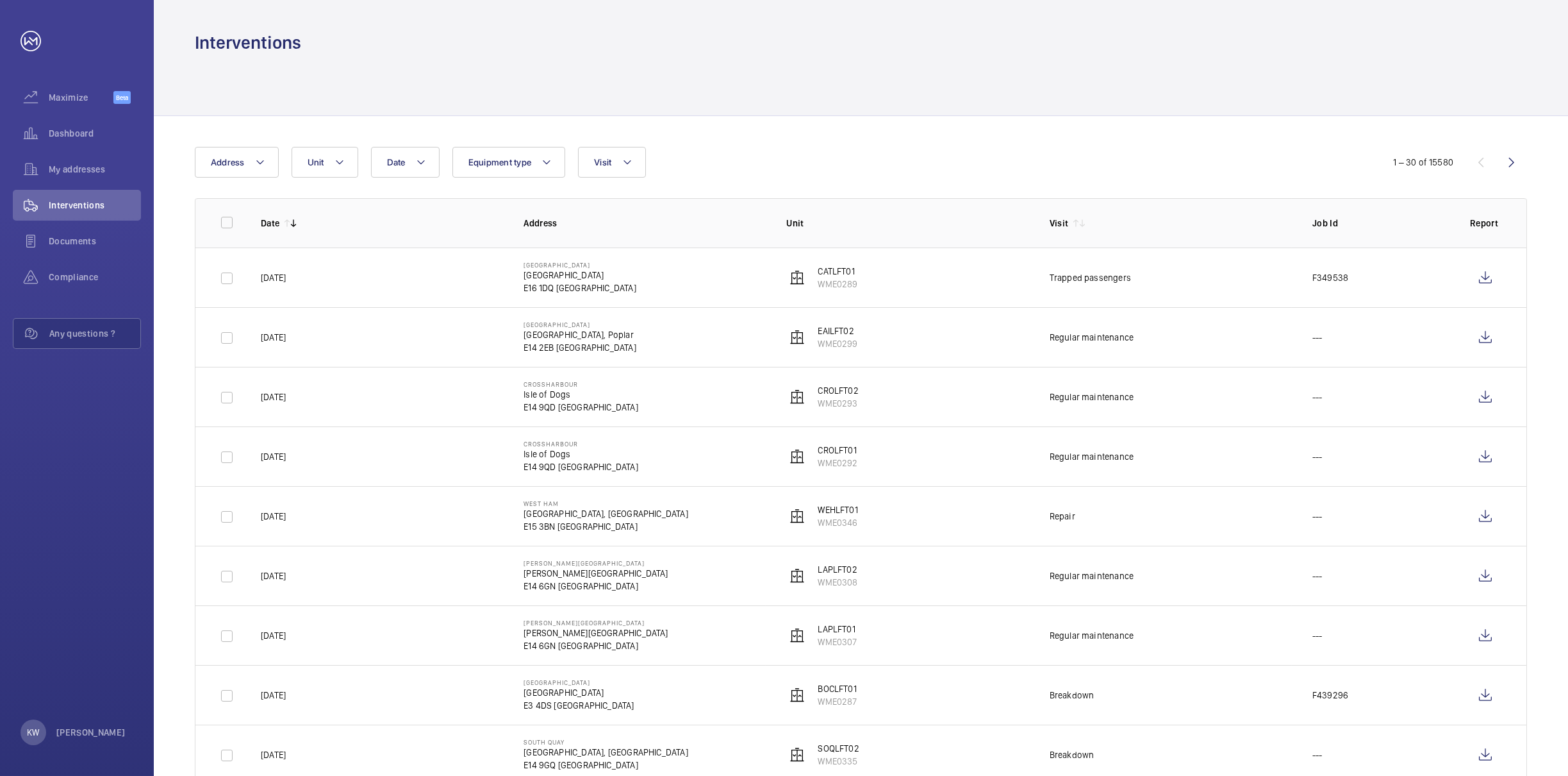
click at [81, 210] on span "Interventions" at bounding box center [95, 205] width 93 height 12
